Goal: Task Accomplishment & Management: Manage account settings

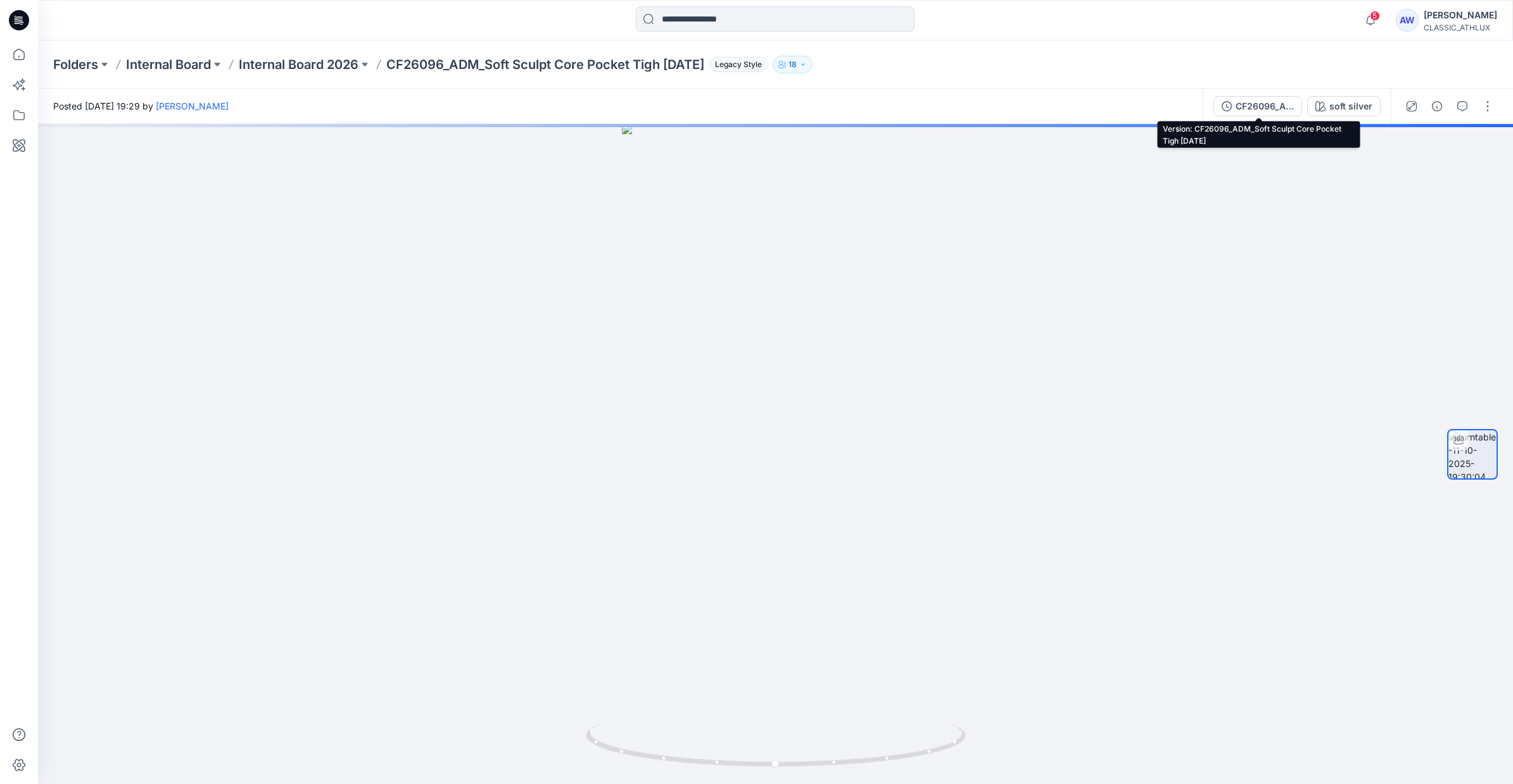
click at [1287, 107] on div "CF26096_ADM_Soft Sculpt Core Pocket Tigh 11OCT25" at bounding box center [1264, 107] width 58 height 14
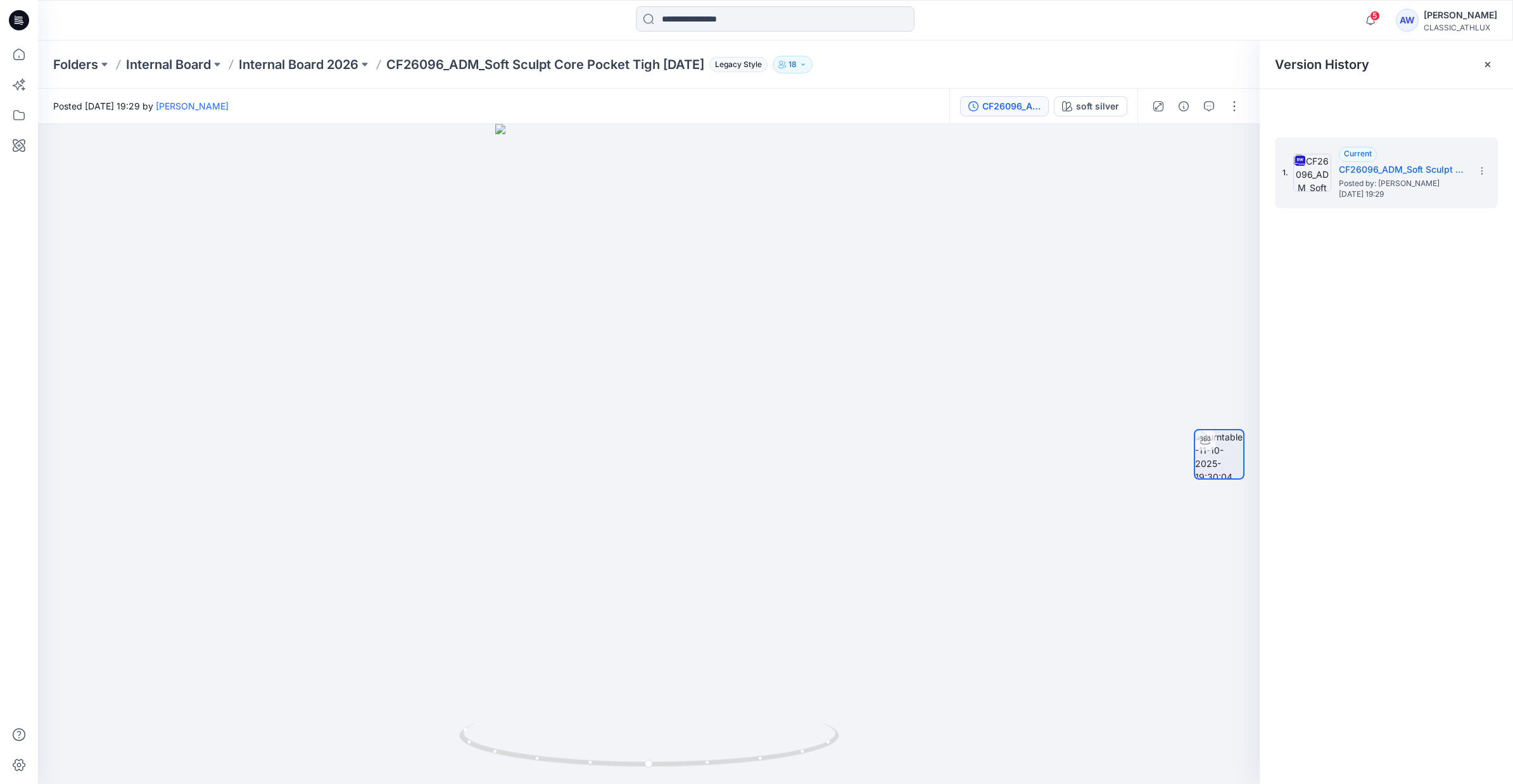
click at [1482, 65] on div at bounding box center [1488, 64] width 20 height 20
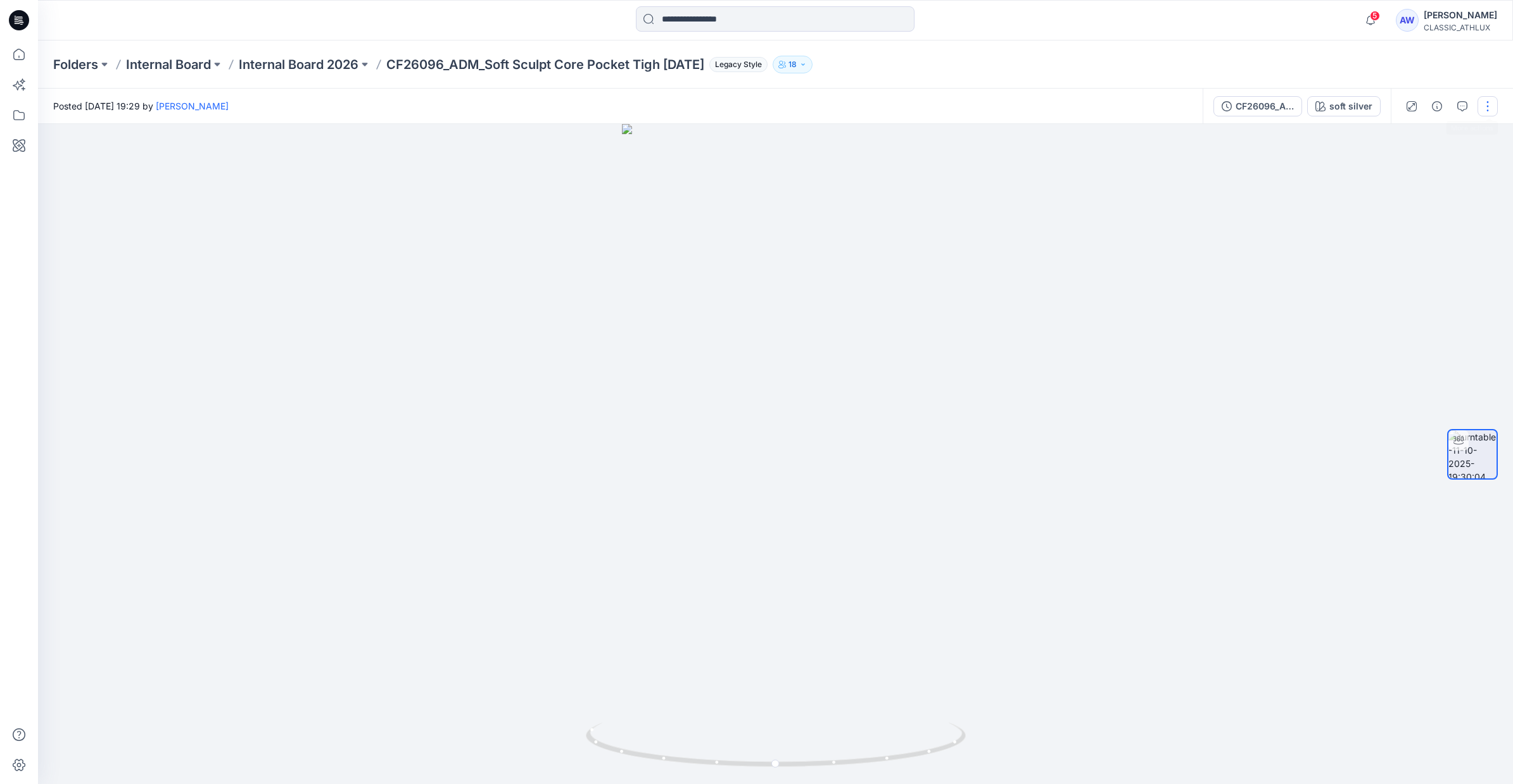
click at [1487, 106] on button "button" at bounding box center [1488, 107] width 20 height 20
click at [1487, 107] on button "button" at bounding box center [1488, 107] width 20 height 20
click at [1448, 16] on div "Anastasia White" at bounding box center [1460, 15] width 74 height 15
click at [1352, 195] on p "Sign out" at bounding box center [1347, 199] width 34 height 24
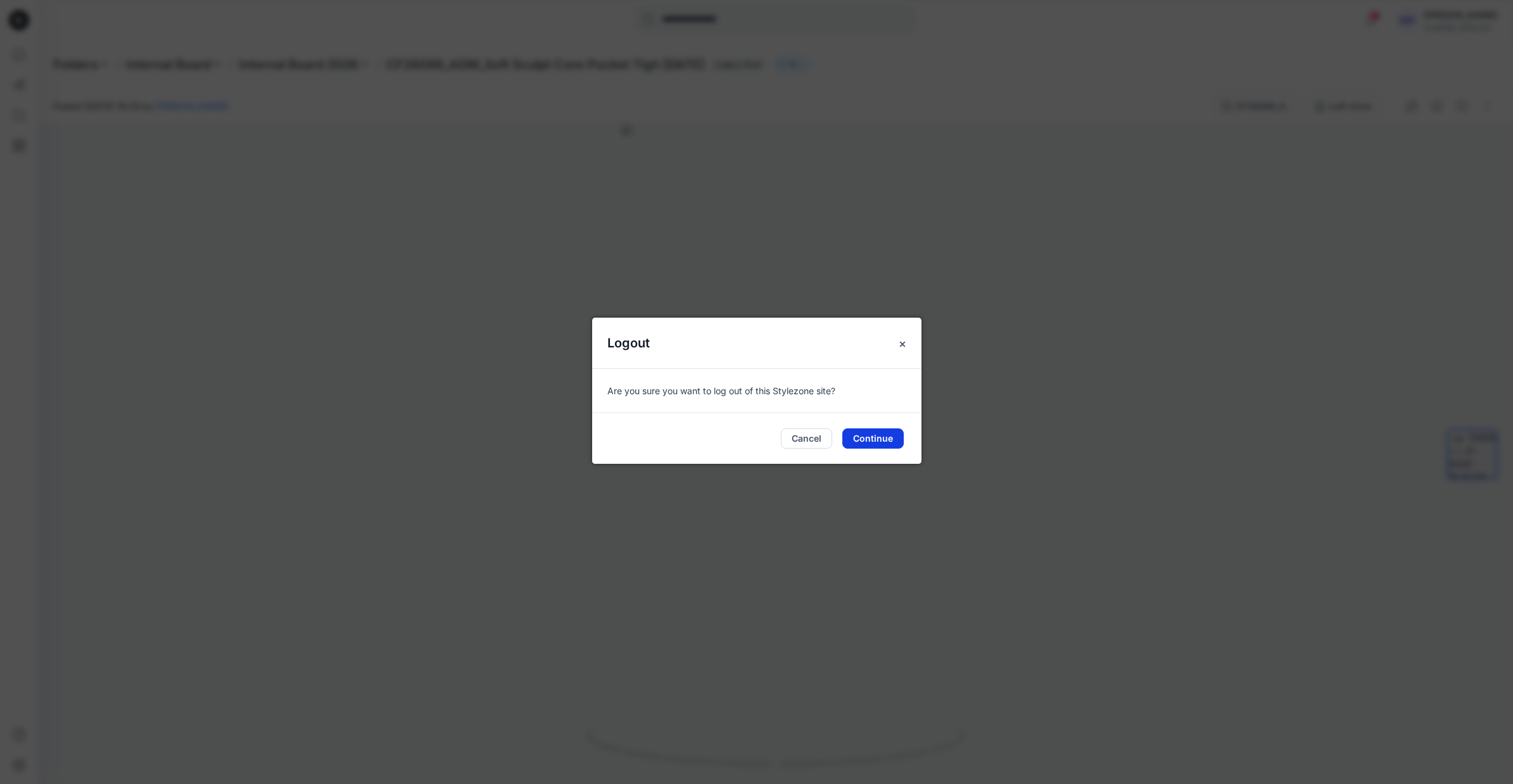
click at [883, 441] on button "Continue" at bounding box center [872, 439] width 62 height 20
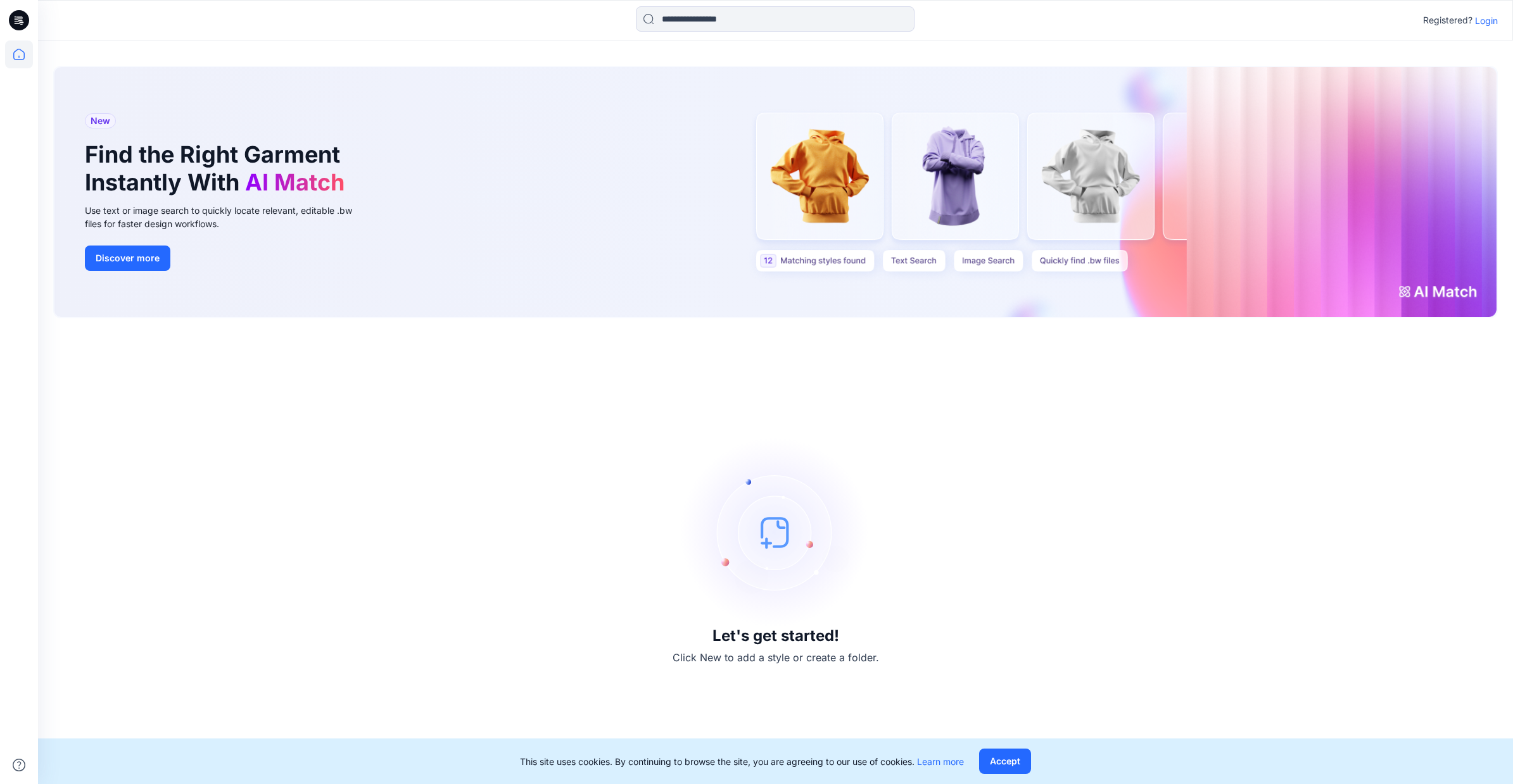
click at [1488, 19] on p "Login" at bounding box center [1486, 20] width 23 height 14
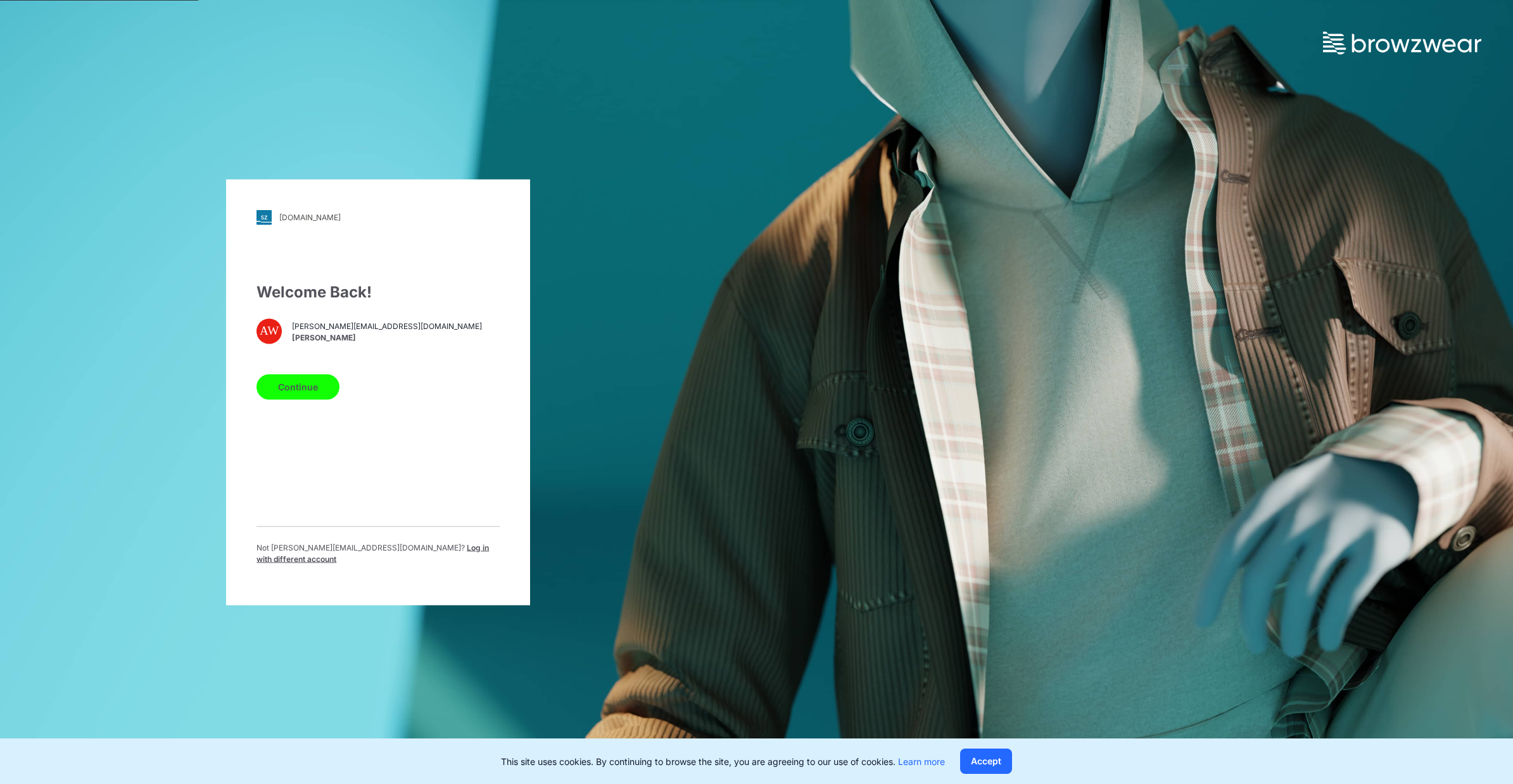
click at [311, 389] on button "Continue" at bounding box center [298, 387] width 83 height 25
click at [310, 392] on button "Continue" at bounding box center [298, 387] width 83 height 25
drag, startPoint x: 382, startPoint y: 488, endPoint x: 377, endPoint y: 514, distance: 26.5
click at [382, 488] on div "Welcome Back! AW anastasia.white@athluxdesign.com Anastasia White Continue Not …" at bounding box center [377, 428] width 243 height 294
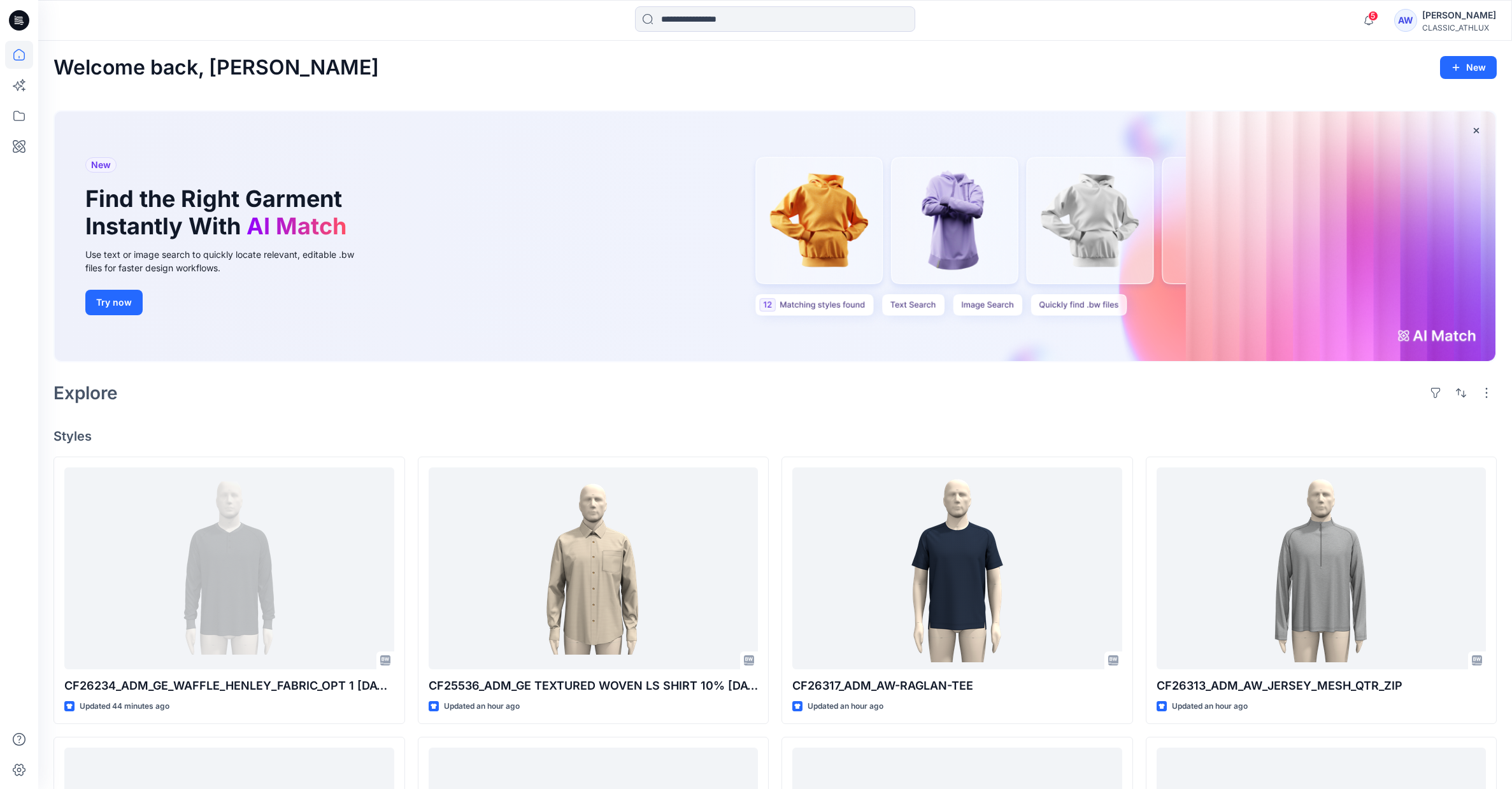
click at [1467, 31] on div "CLASSIC_ATHLUX" at bounding box center [1458, 27] width 74 height 9
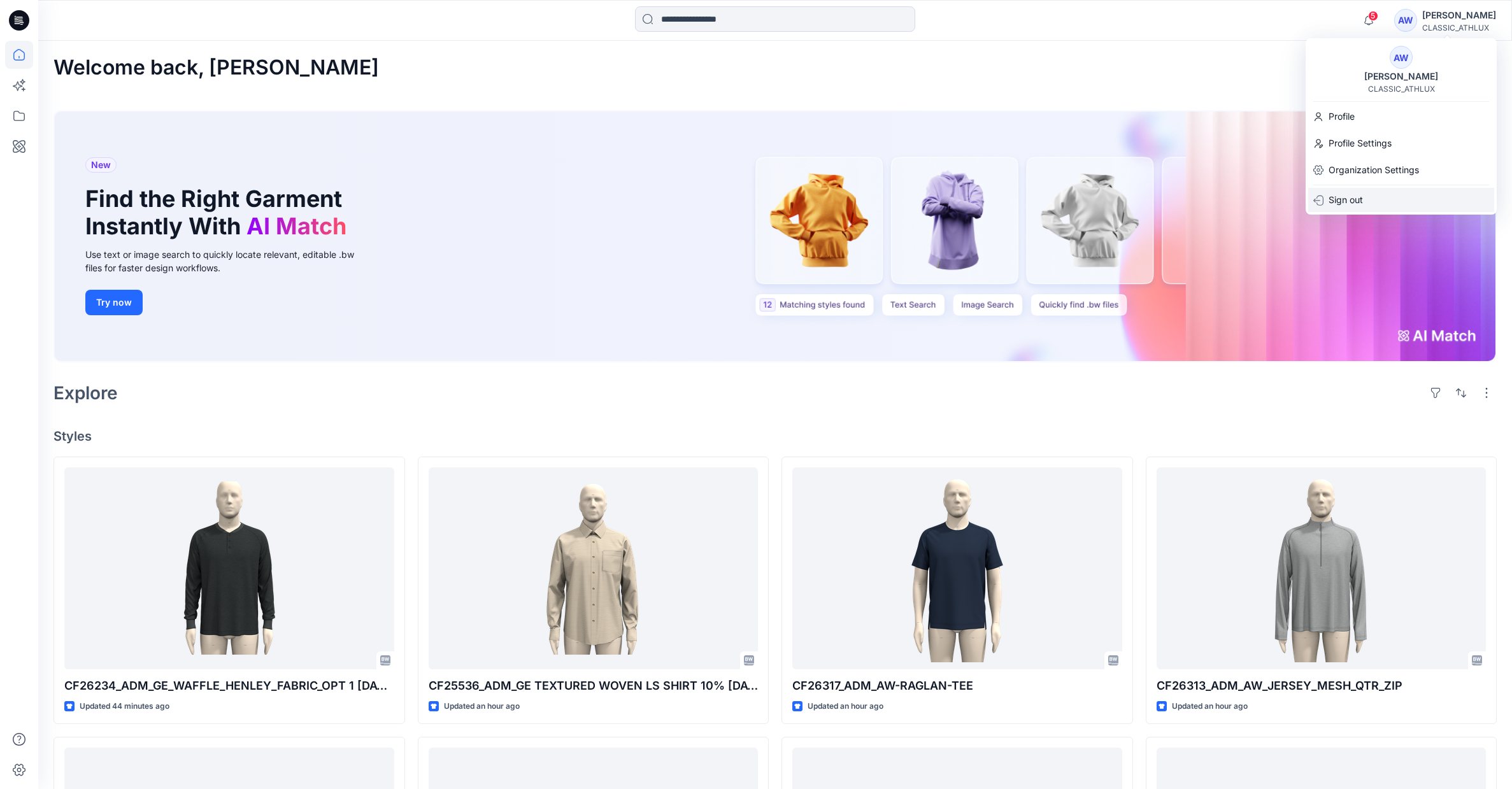
click at [1357, 195] on p "Sign out" at bounding box center [1345, 200] width 34 height 24
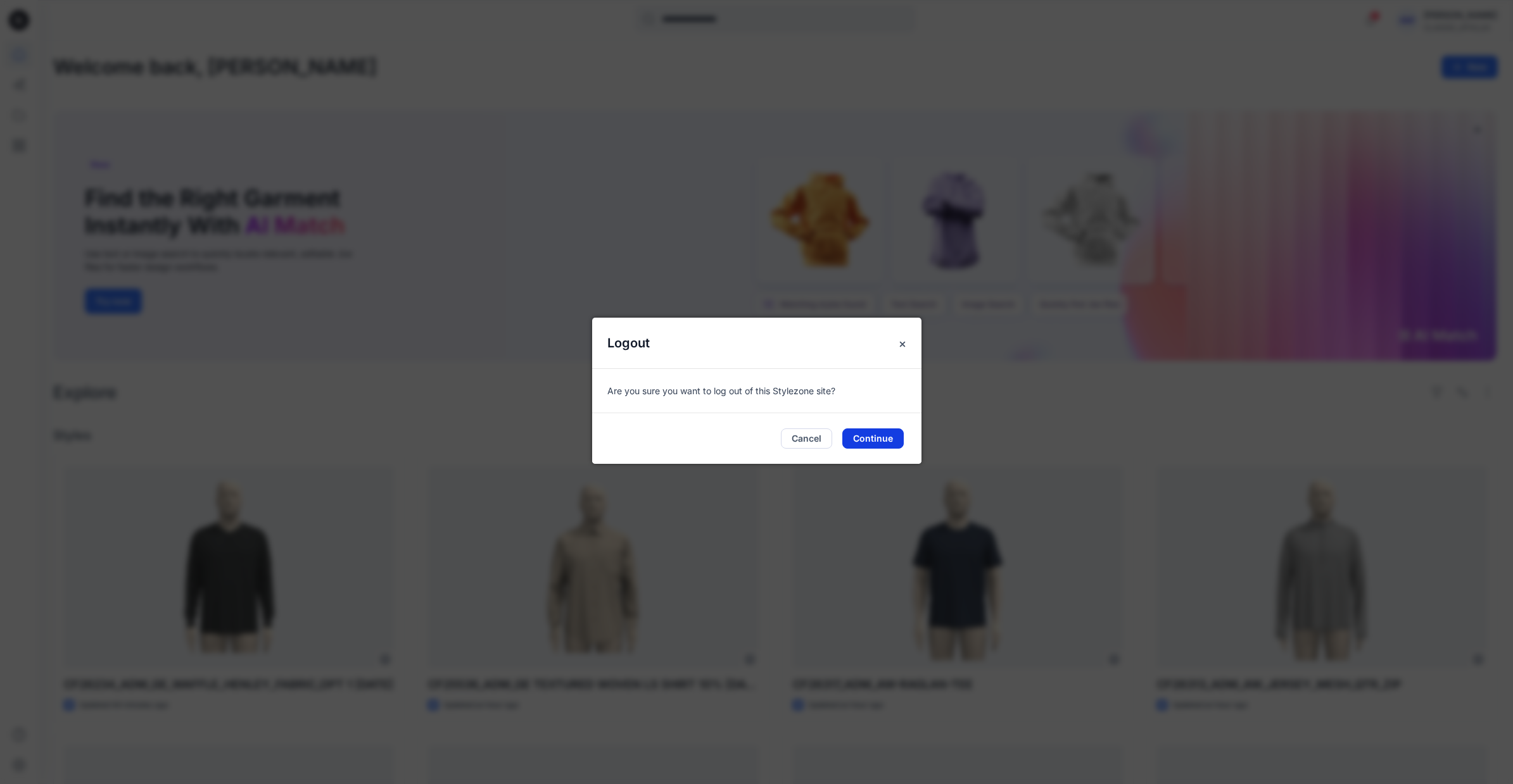
click at [873, 437] on button "Continue" at bounding box center [872, 439] width 62 height 20
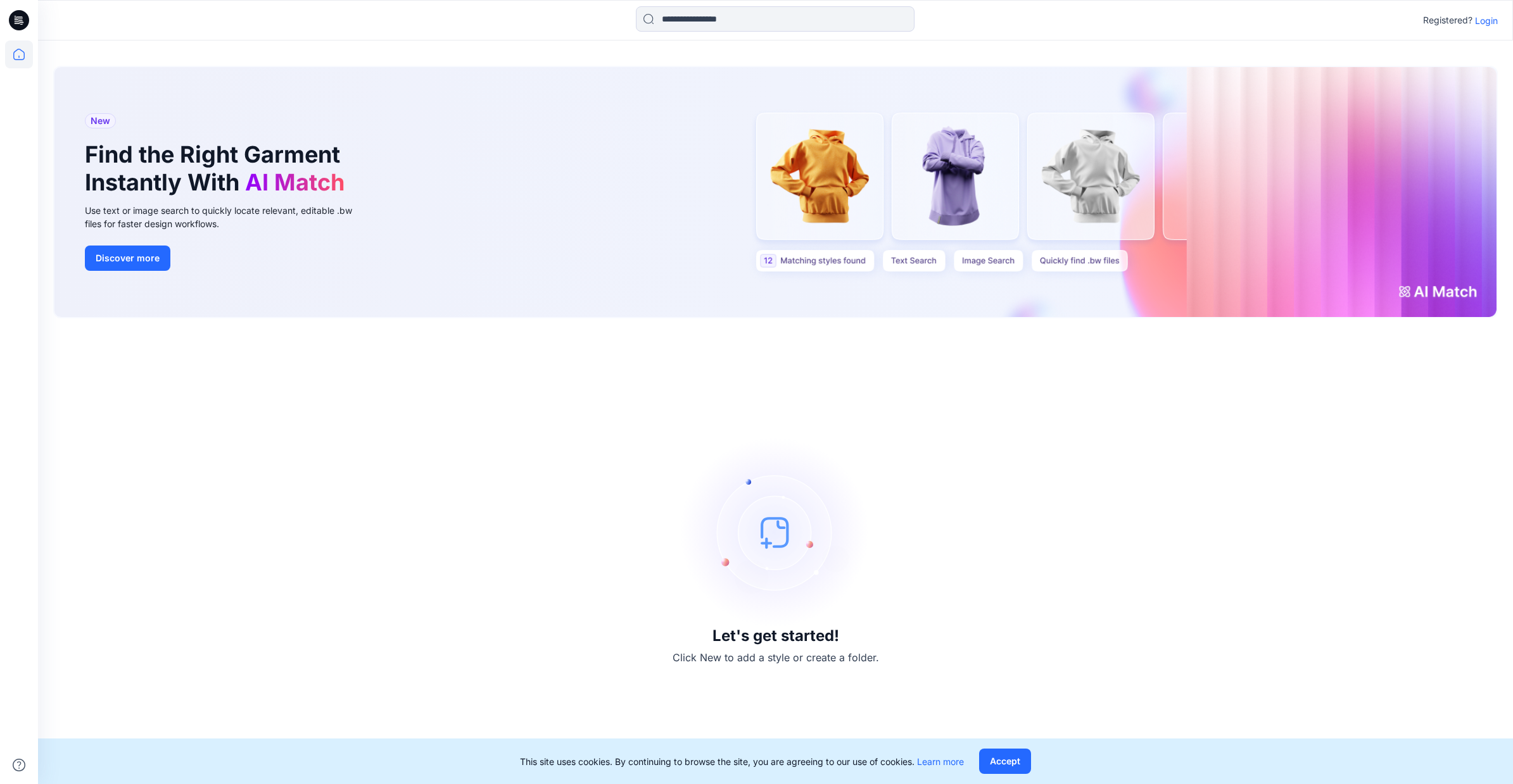
click at [1484, 18] on p "Login" at bounding box center [1486, 20] width 23 height 14
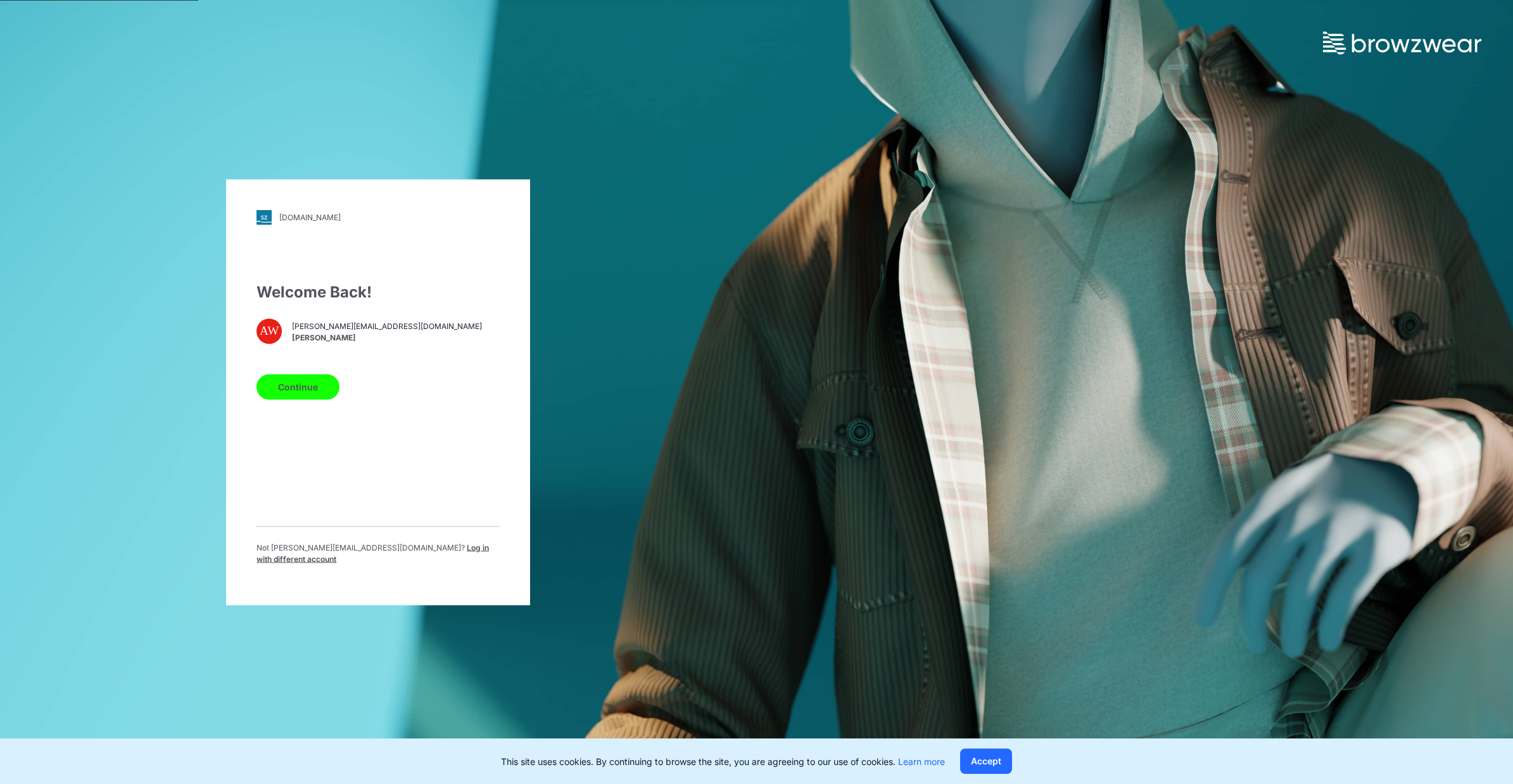
click at [438, 547] on span "Log in with different account" at bounding box center [372, 552] width 233 height 21
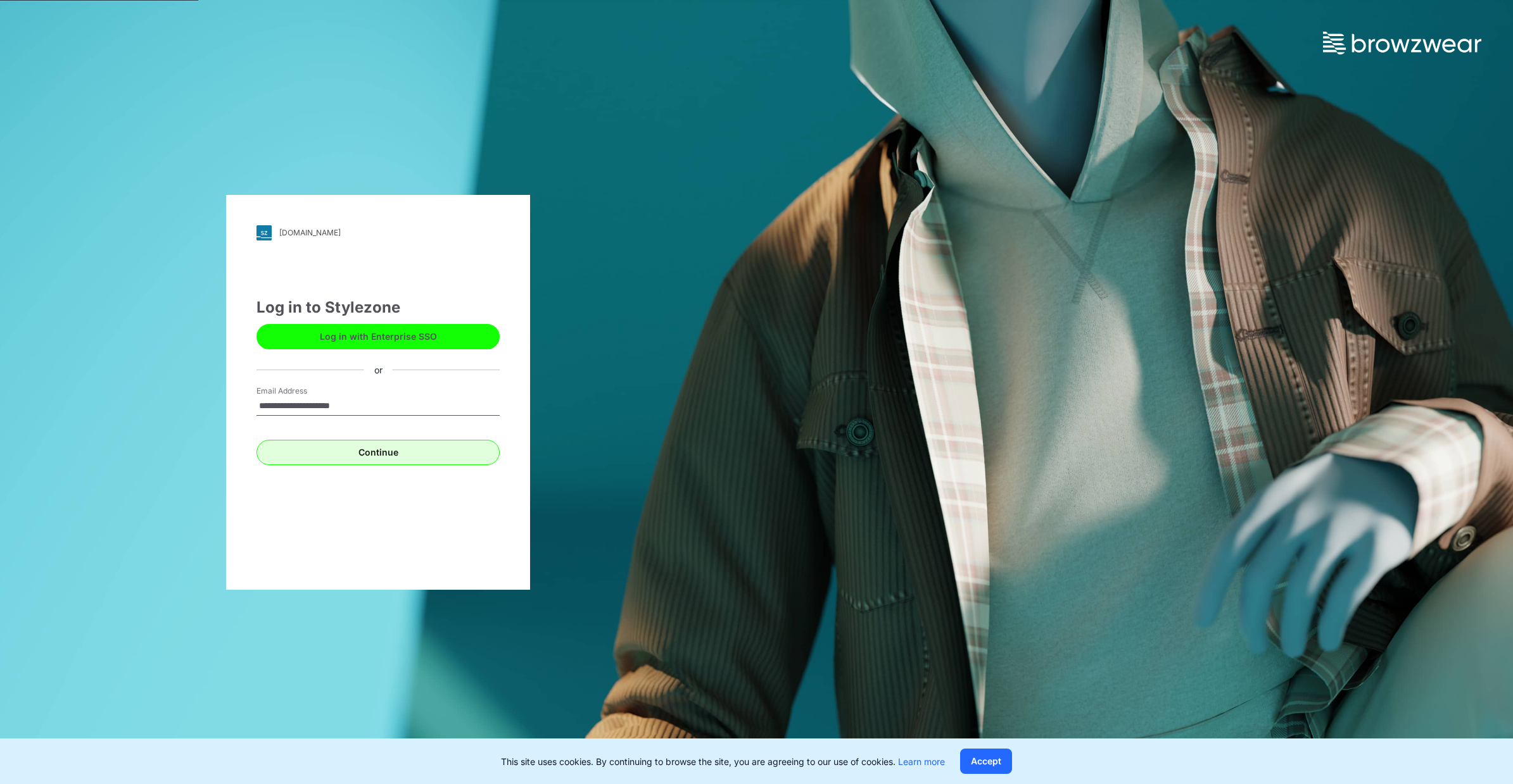
type input "**********"
drag, startPoint x: 381, startPoint y: 456, endPoint x: 388, endPoint y: 455, distance: 7.1
click at [381, 456] on button "Continue" at bounding box center [377, 452] width 243 height 25
